Goal: Task Accomplishment & Management: Use online tool/utility

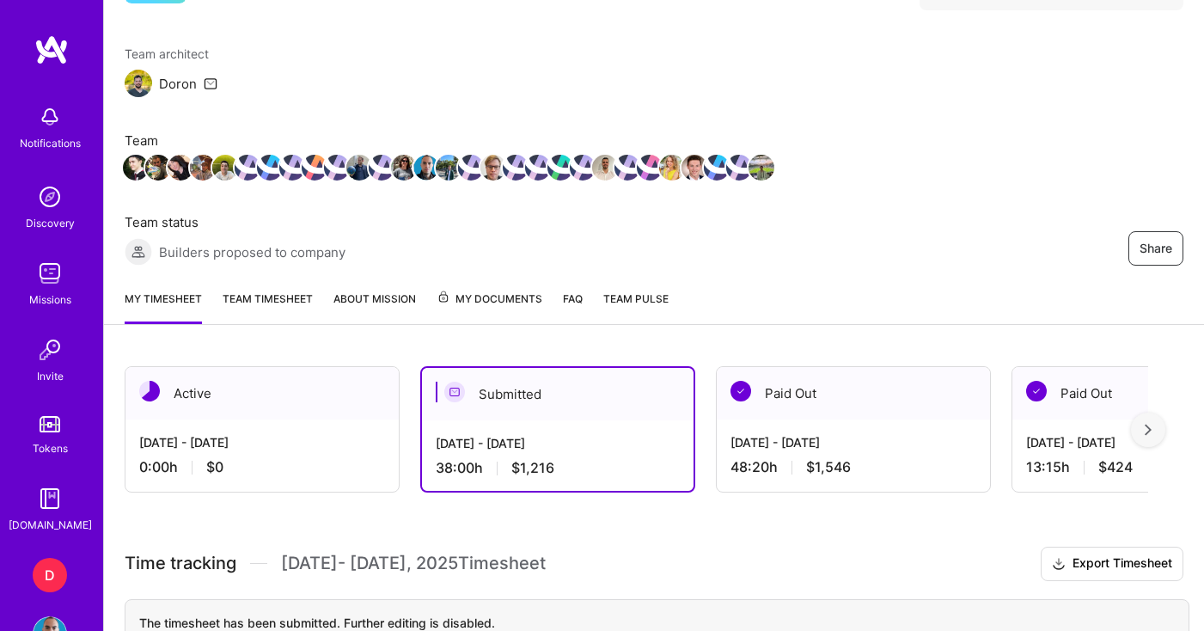
scroll to position [307, 0]
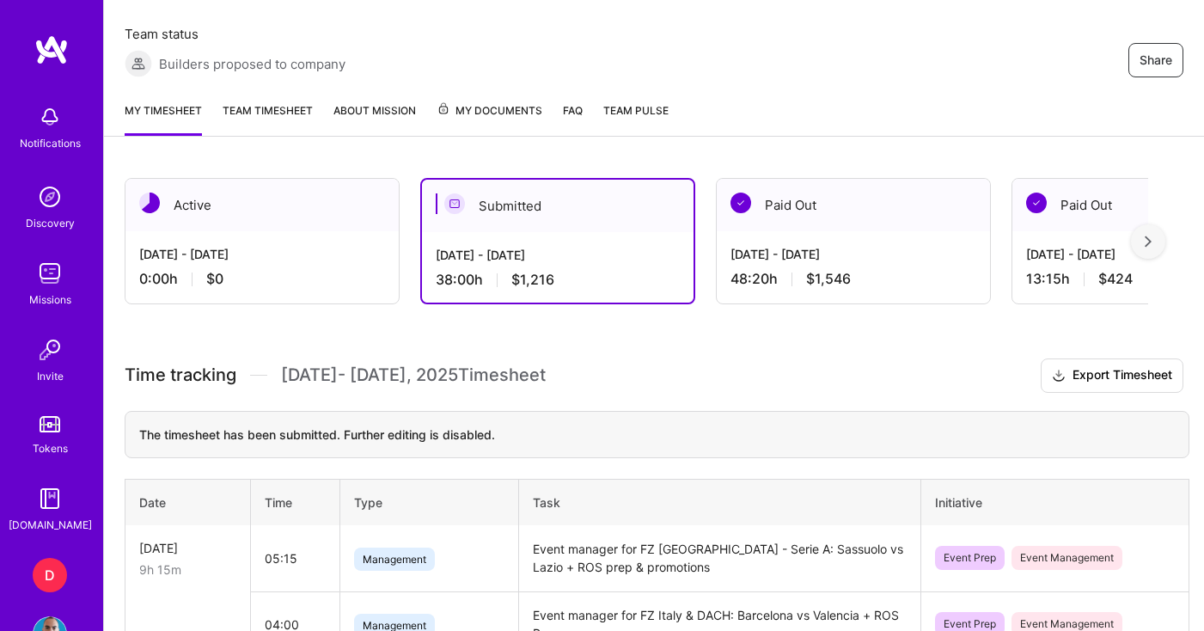
click at [286, 262] on div "[DATE] - [DATE]" at bounding box center [262, 254] width 246 height 18
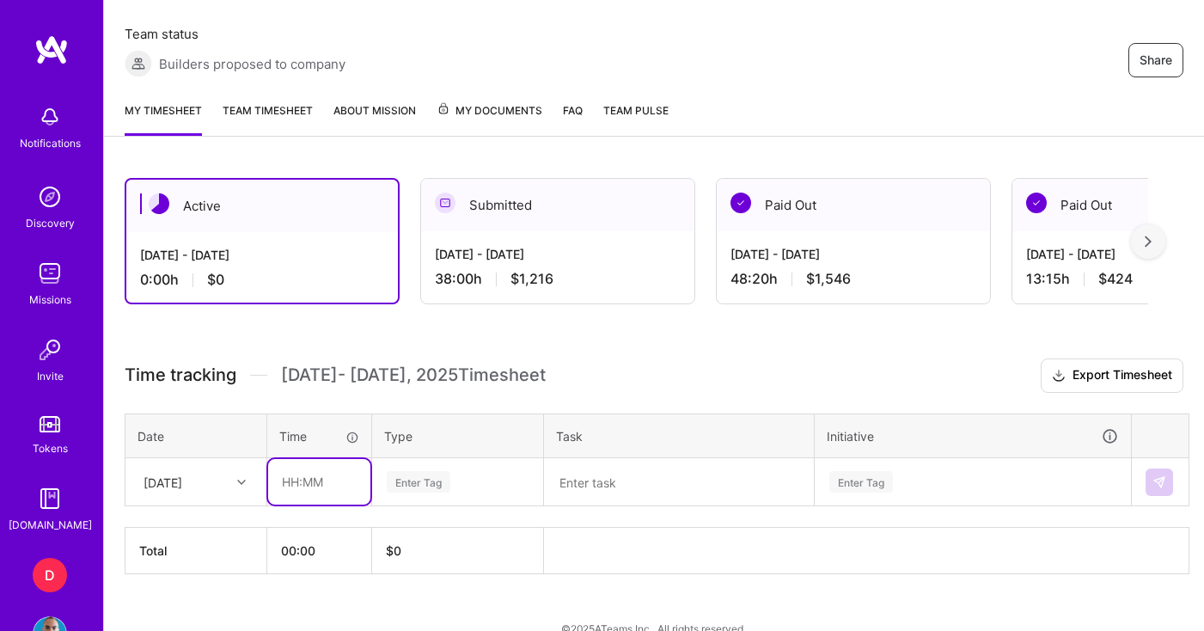
click at [340, 486] on input "text" at bounding box center [319, 482] width 102 height 46
type input "01:00"
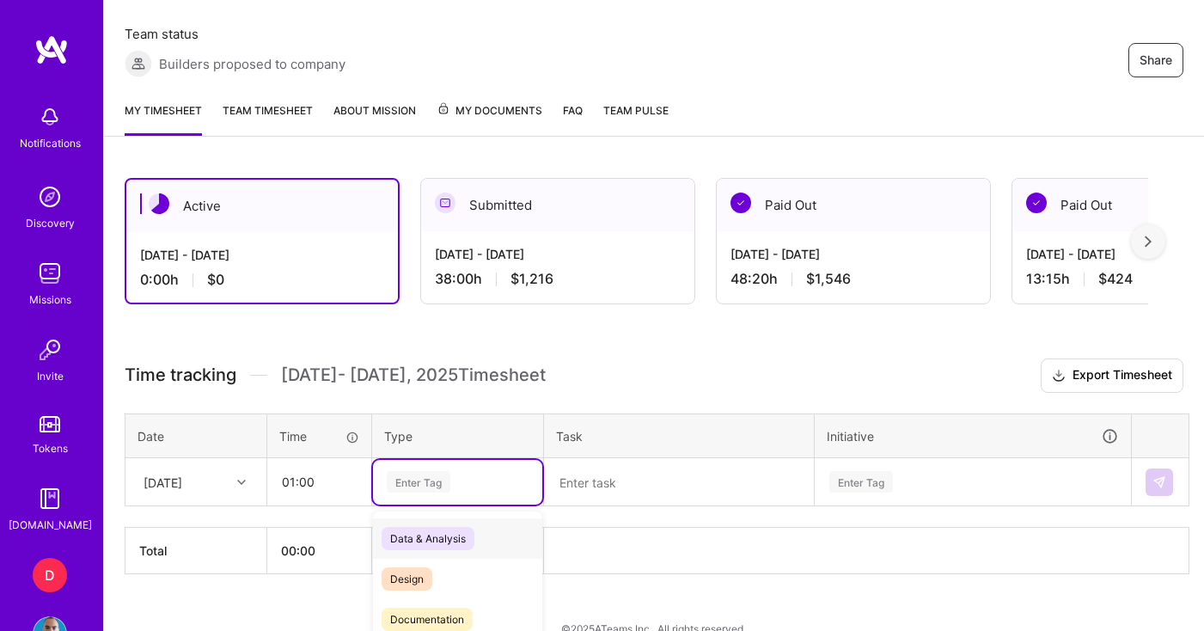
click at [428, 480] on div "Time tracking [DATE] - [DATE] Timesheet Export Timesheet Date Time Type Task In…" at bounding box center [654, 466] width 1059 height 216
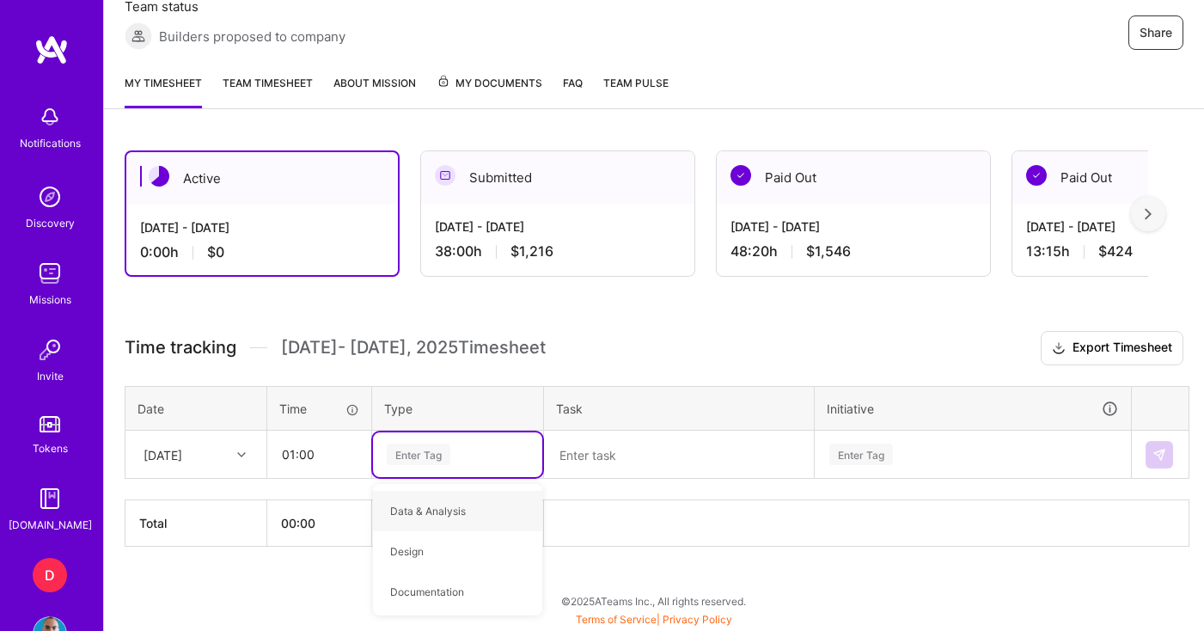
click at [639, 459] on textarea at bounding box center [679, 454] width 266 height 45
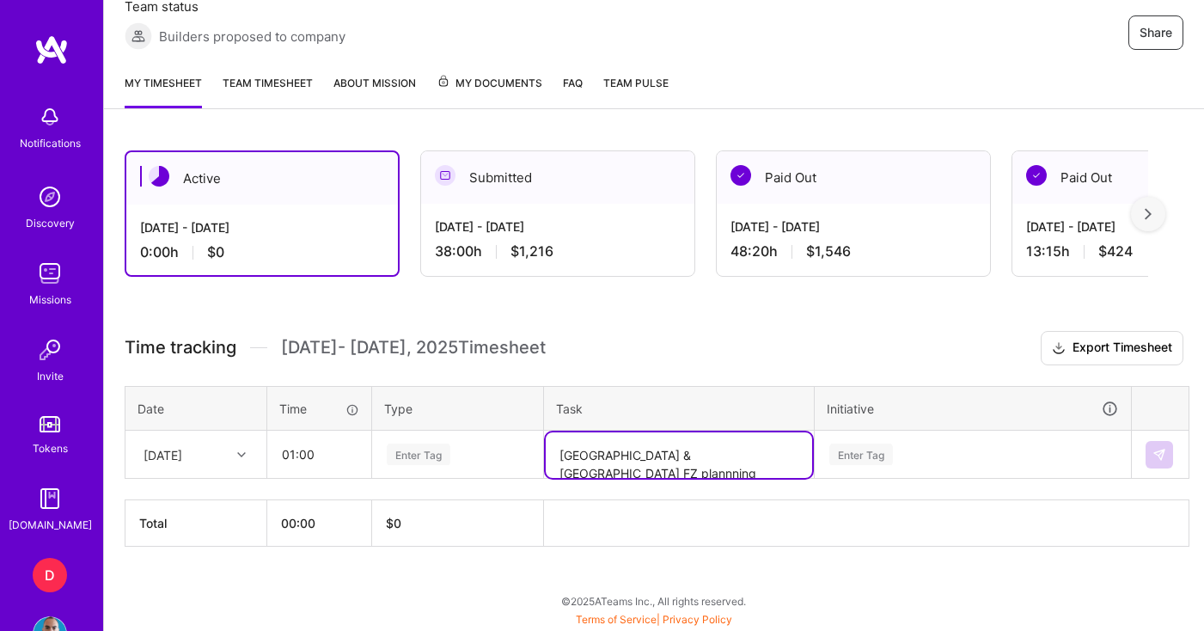
click at [674, 460] on textarea "[GEOGRAPHIC_DATA] & [GEOGRAPHIC_DATA] FZ plannning" at bounding box center [679, 455] width 266 height 46
type textarea "[GEOGRAPHIC_DATA] & [GEOGRAPHIC_DATA] FZ planning"
click at [458, 447] on div "Enter Tag" at bounding box center [457, 454] width 145 height 21
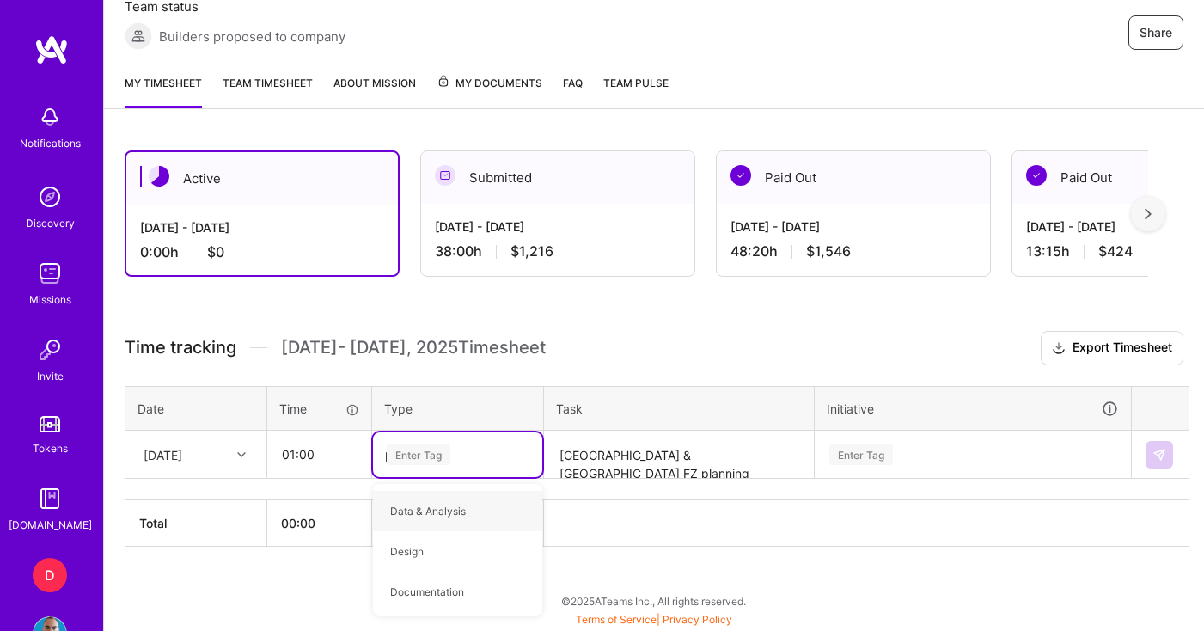
type input "pl"
click at [425, 508] on span "Planning" at bounding box center [411, 510] width 59 height 23
click at [873, 456] on div "Enter Tag" at bounding box center [973, 454] width 315 height 45
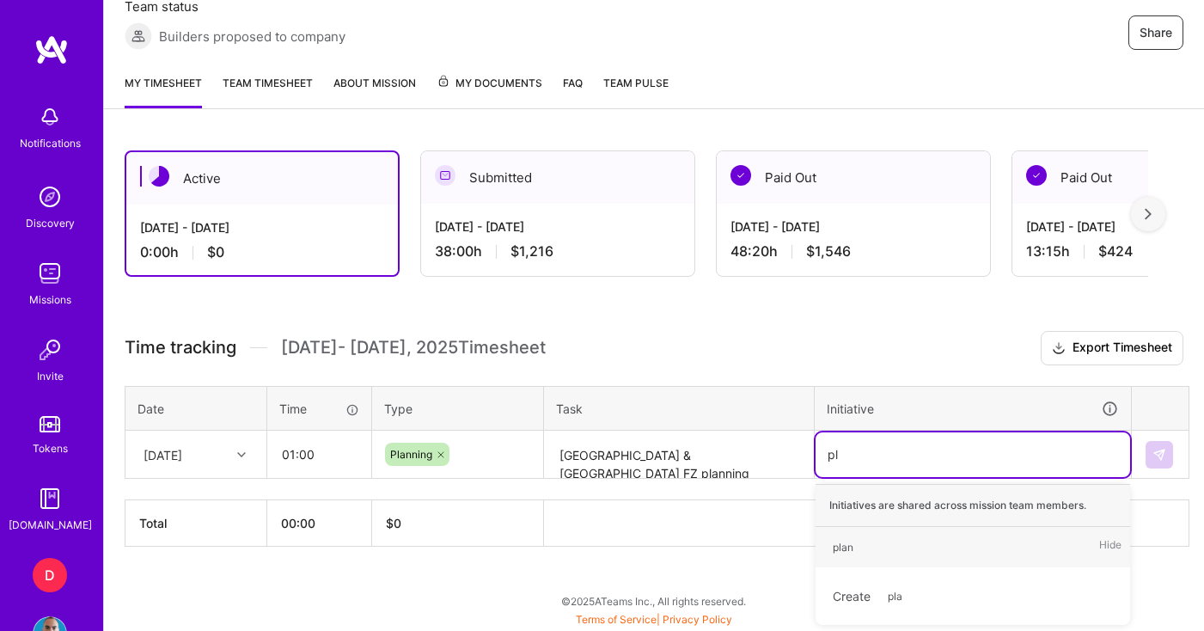
type input "p"
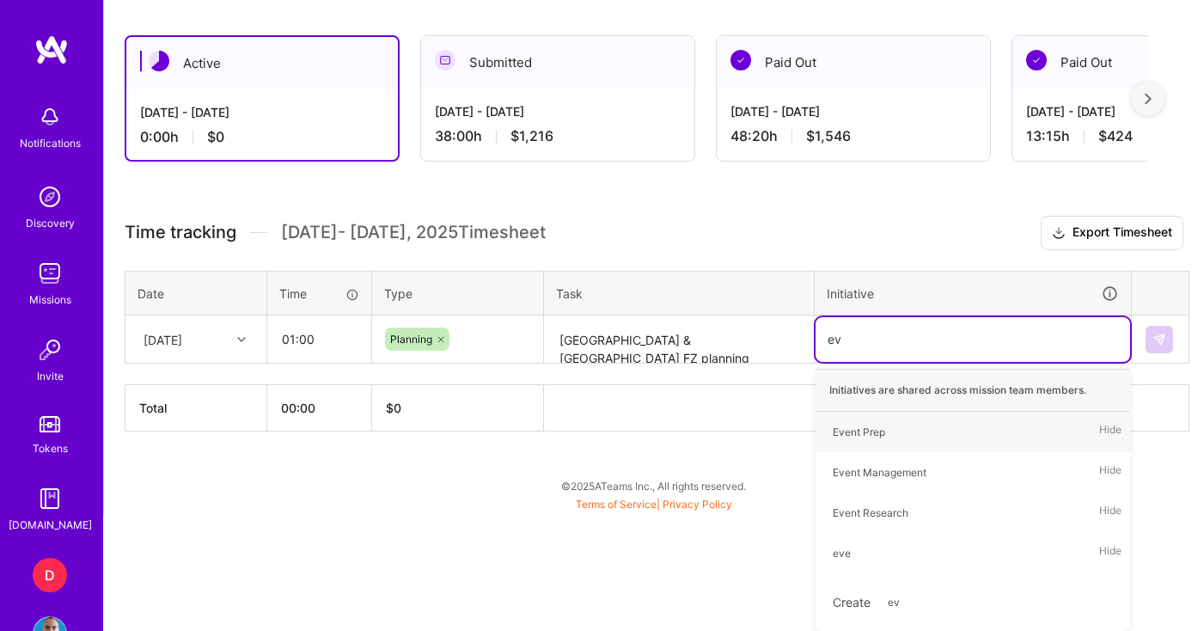
type input "eve"
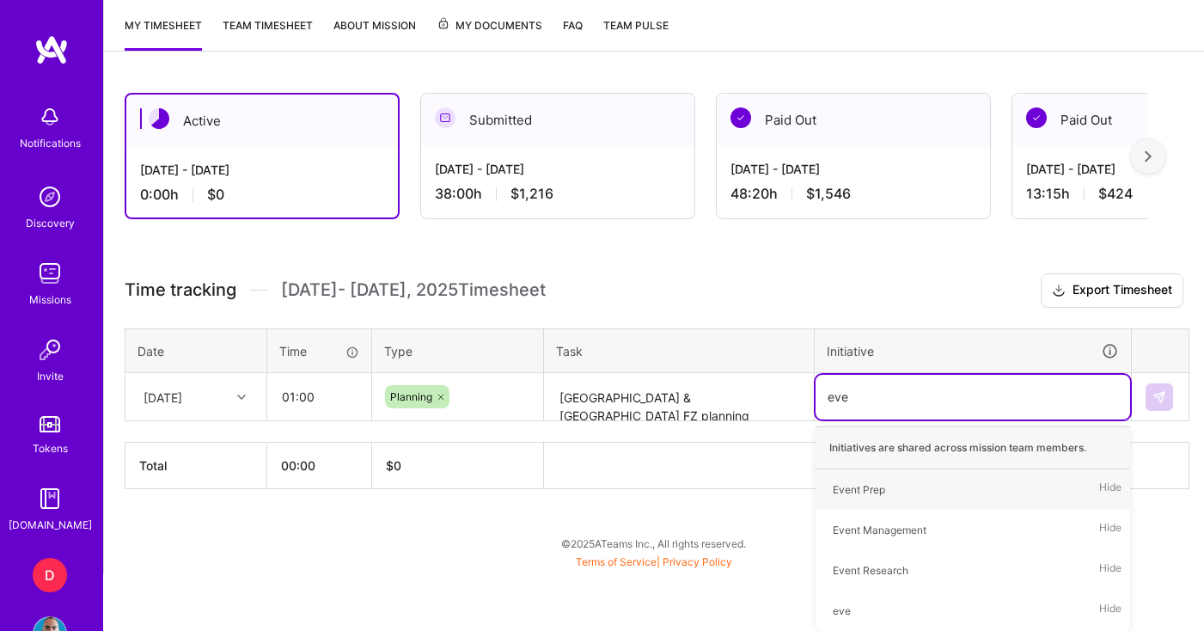
scroll to position [392, 0]
click at [870, 496] on div "Event Prep" at bounding box center [859, 489] width 52 height 18
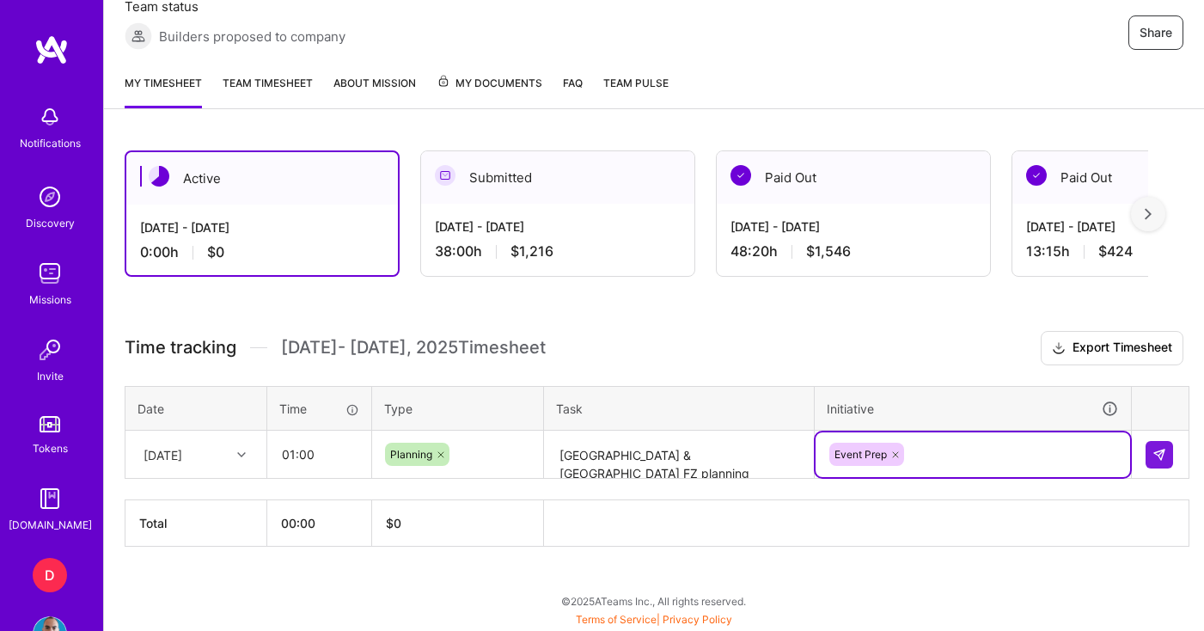
scroll to position [334, 0]
click at [741, 383] on div "Time tracking [DATE] - [DATE] Timesheet Export Timesheet Date Time Type Task In…" at bounding box center [654, 439] width 1059 height 216
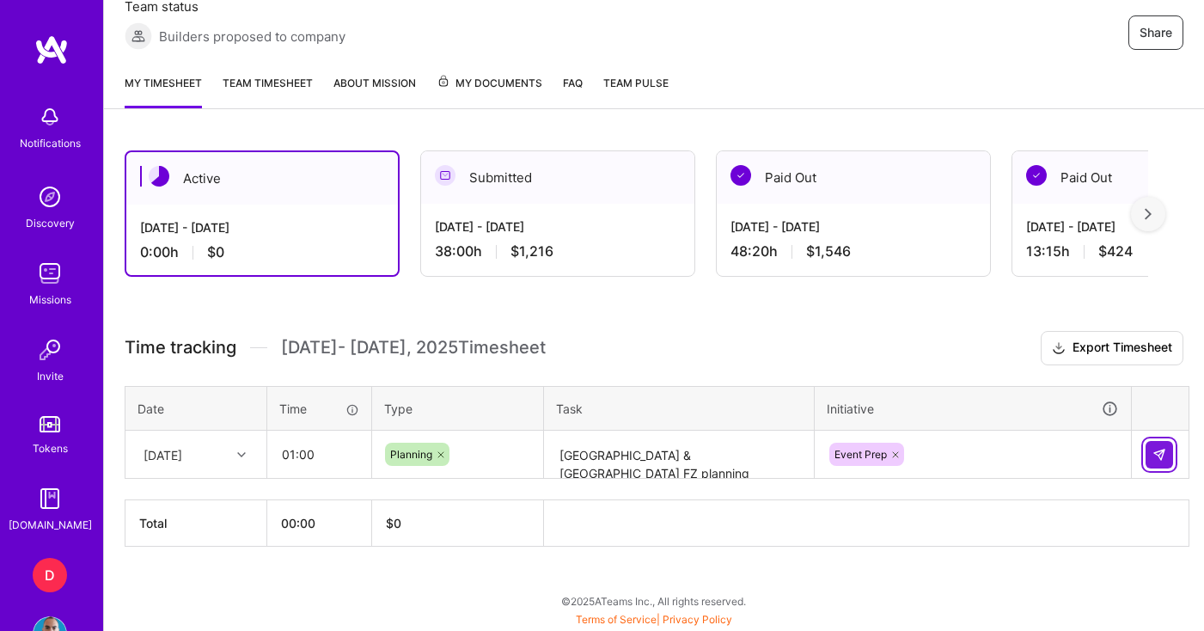
click at [1159, 450] on img at bounding box center [1160, 455] width 14 height 14
